Goal: Information Seeking & Learning: Learn about a topic

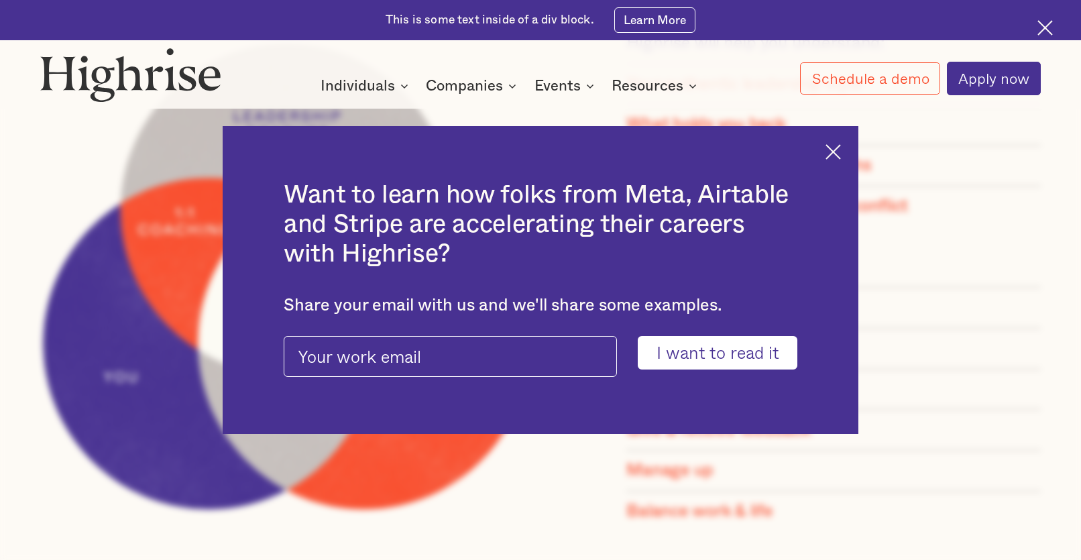
scroll to position [1275, 0]
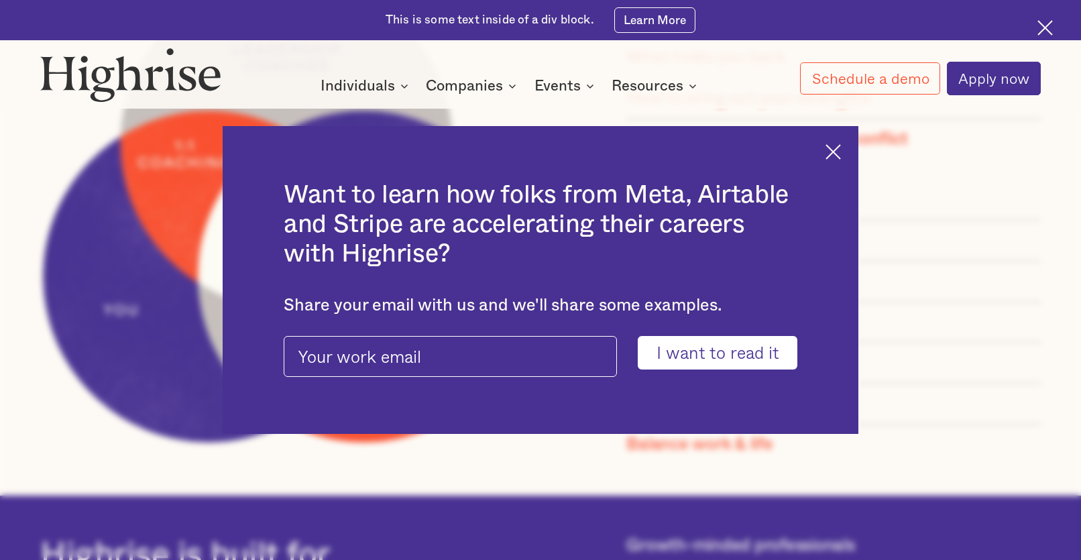
click at [850, 152] on div "Want to learn how folks from Meta, Airtable and Stripe are accelerating their c…" at bounding box center [540, 279] width 635 height 307
click at [841, 152] on img at bounding box center [833, 151] width 15 height 15
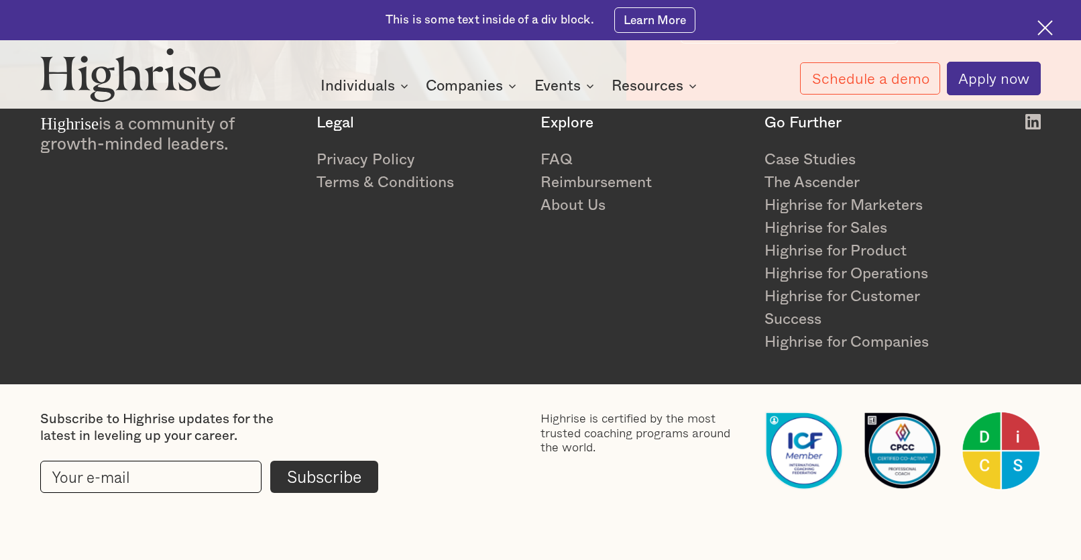
scroll to position [2267, 0]
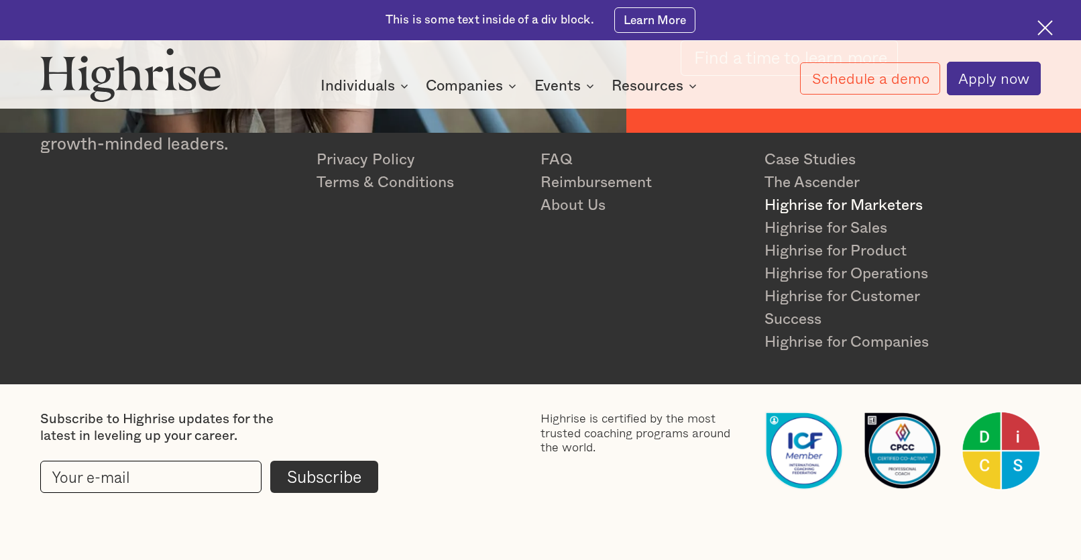
click at [853, 202] on link "Highrise for Marketers" at bounding box center [868, 205] width 207 height 23
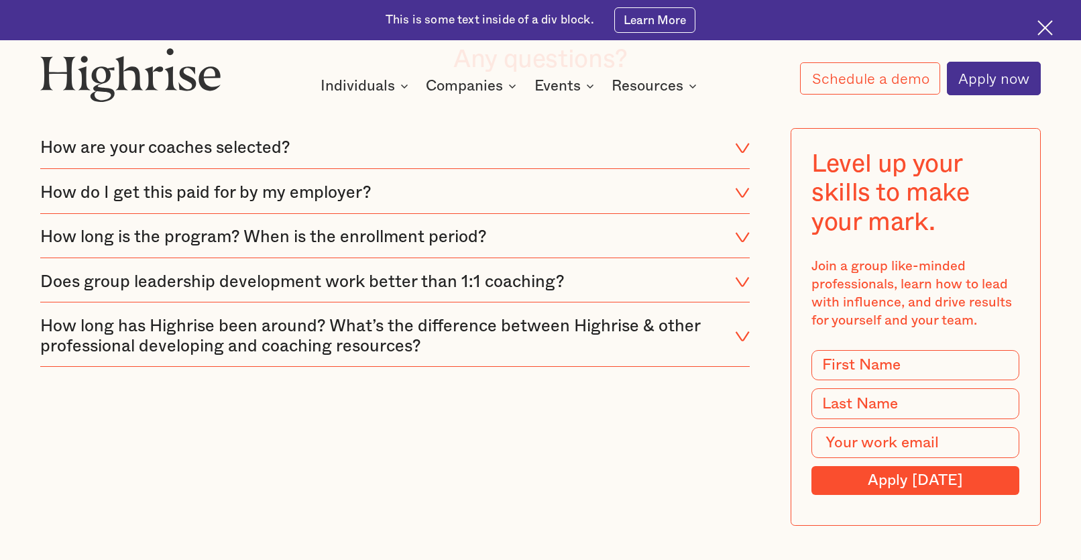
scroll to position [5501, 0]
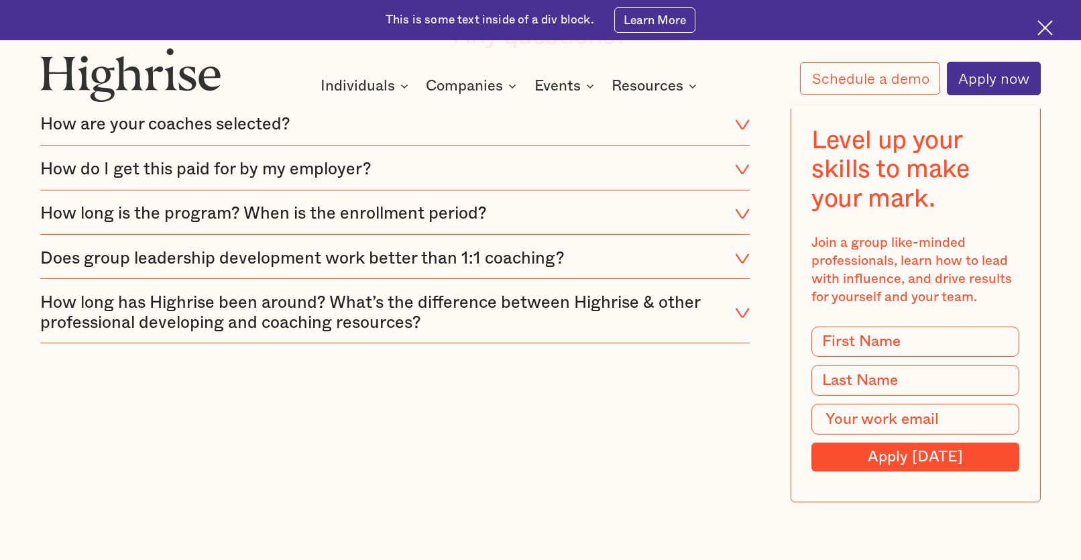
click at [464, 190] on div "How do I get this paid for by my employer?" at bounding box center [395, 170] width 710 height 40
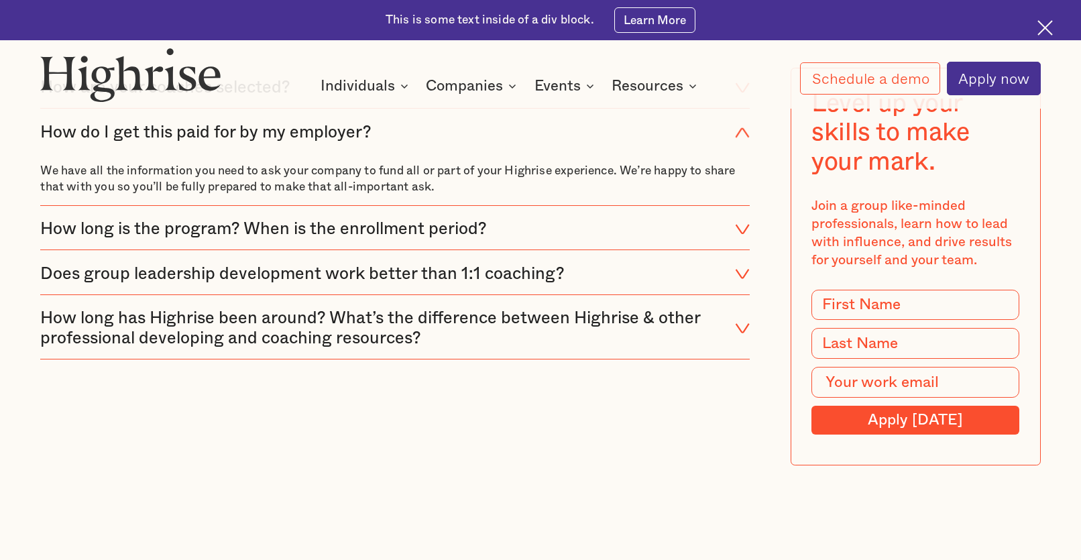
scroll to position [5568, 0]
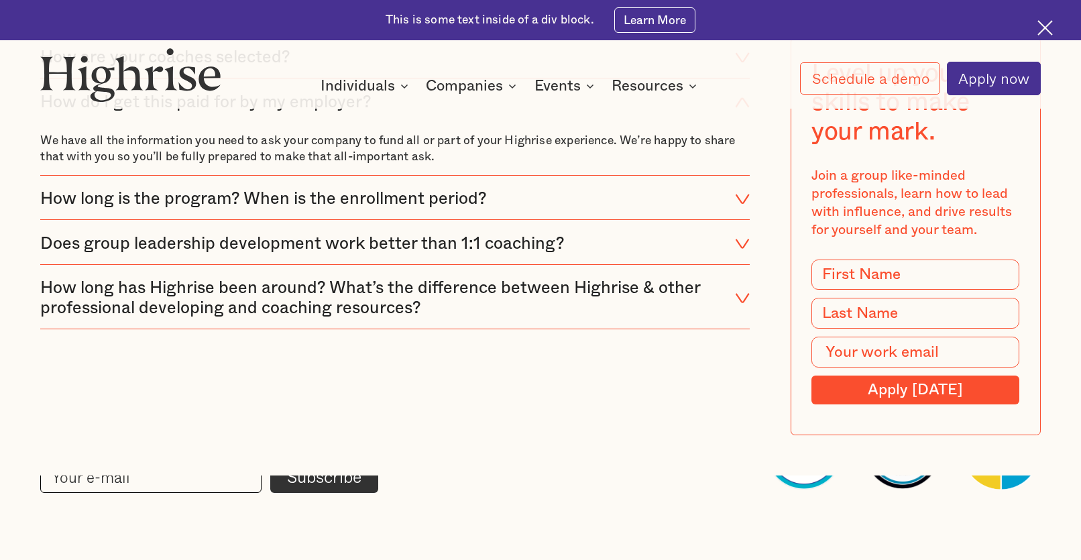
click at [666, 219] on div "How long is the program? When is the enrollment period?" at bounding box center [395, 199] width 710 height 40
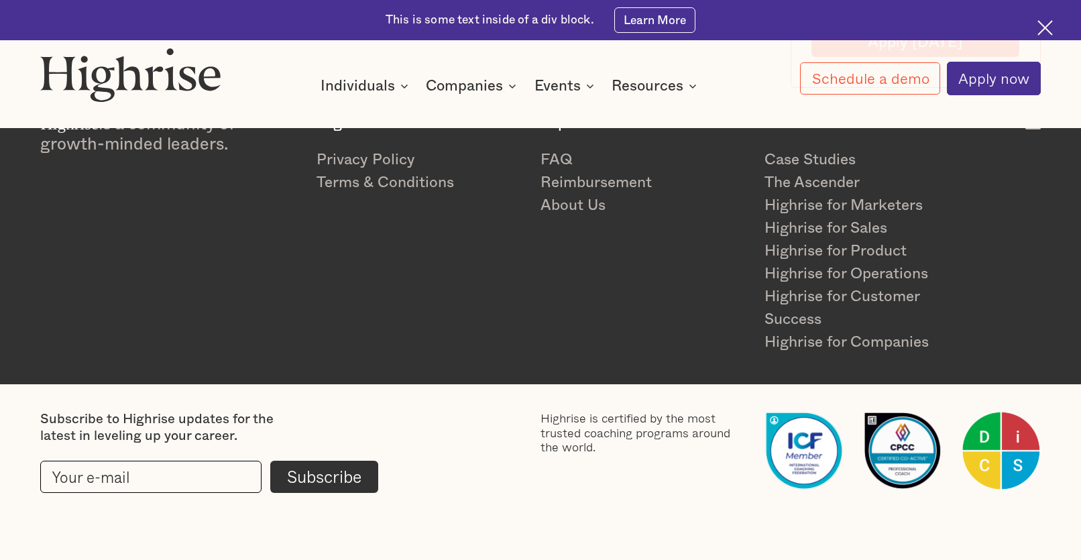
scroll to position [6011, 0]
